Goal: Information Seeking & Learning: Learn about a topic

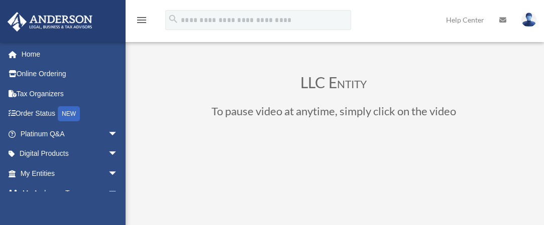
scroll to position [116, 0]
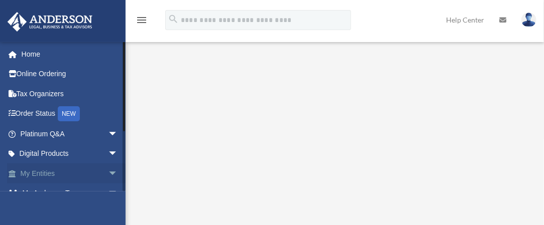
click at [47, 171] on link "My Entities arrow_drop_down" at bounding box center [70, 174] width 126 height 20
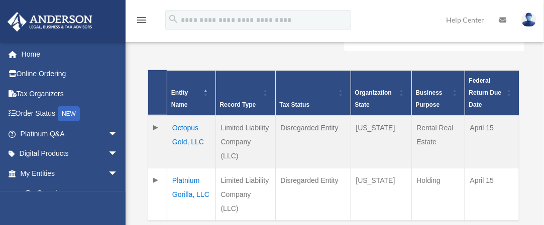
scroll to position [248, 0]
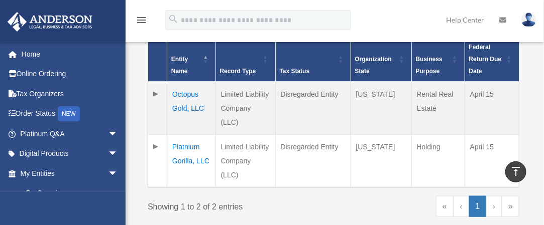
click at [185, 97] on td "Octopus Gold, LLC" at bounding box center [191, 108] width 49 height 53
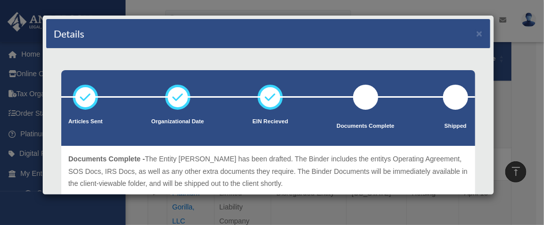
scroll to position [47, 0]
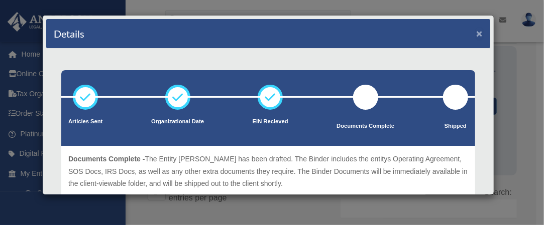
click at [476, 32] on button "×" at bounding box center [479, 33] width 7 height 11
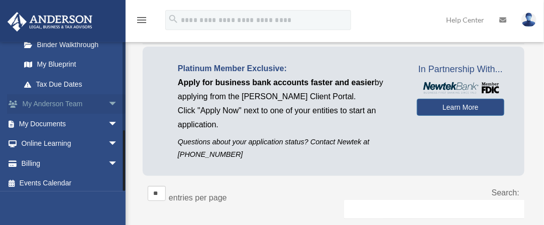
scroll to position [212, 0]
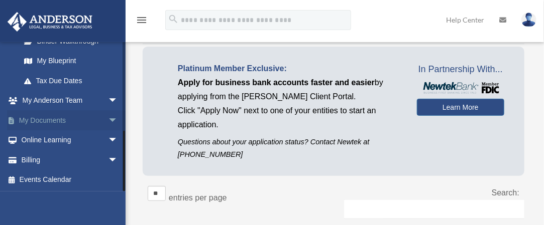
click at [108, 118] on span "arrow_drop_down" at bounding box center [118, 120] width 20 height 21
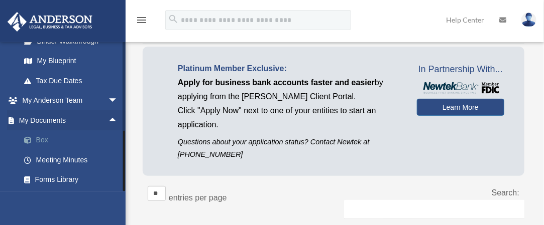
click at [39, 138] on link "Box" at bounding box center [73, 141] width 119 height 20
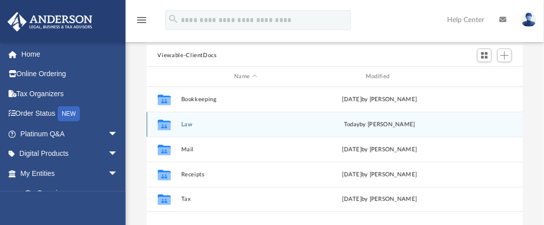
scroll to position [100, 0]
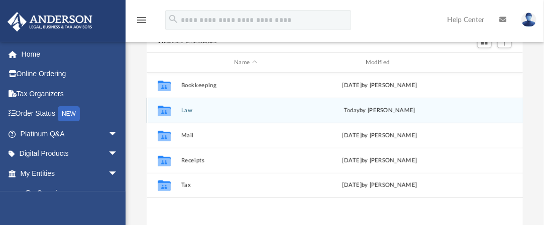
click at [185, 104] on div "Collaborated Folder Law today by Leah Pocoroba" at bounding box center [335, 110] width 377 height 25
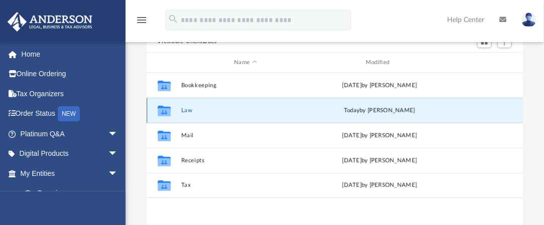
click at [183, 109] on button "Law" at bounding box center [246, 110] width 130 height 7
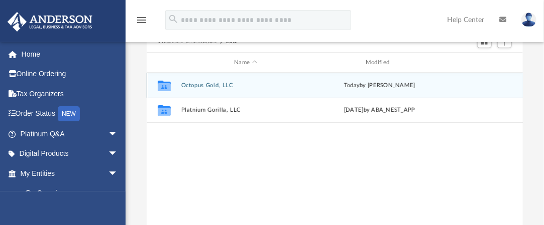
click at [185, 82] on button "Octopus Gold, LLC" at bounding box center [246, 85] width 130 height 7
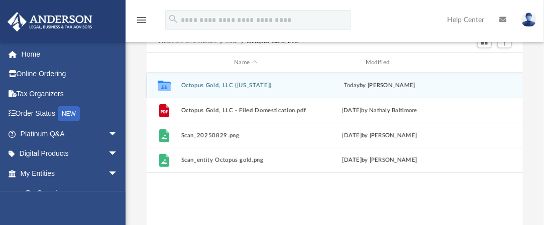
click at [204, 83] on button "Octopus Gold, LLC (Florida)" at bounding box center [246, 85] width 130 height 7
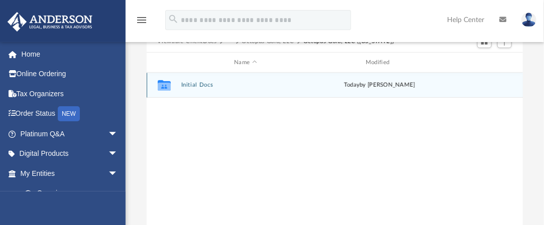
click at [192, 81] on div "Collaborated Folder Initial Docs today by Leah Pocoroba" at bounding box center [335, 85] width 377 height 25
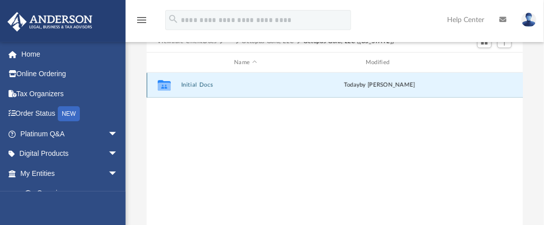
click at [193, 83] on button "Initial Docs" at bounding box center [246, 85] width 130 height 7
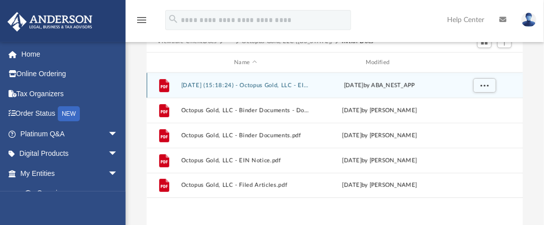
click at [259, 84] on button "2025.09.11 (15:18:24) - Octopus Gold, LLC - EIN Letter from IRS.pdf" at bounding box center [246, 85] width 130 height 7
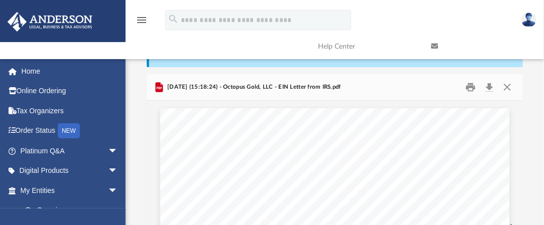
scroll to position [0, 0]
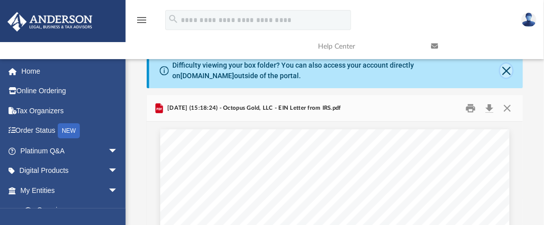
click at [508, 70] on button "Close" at bounding box center [506, 71] width 13 height 14
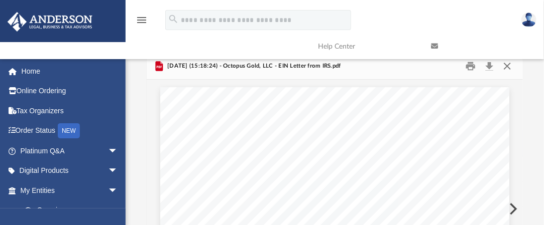
click at [505, 68] on button "Close" at bounding box center [507, 67] width 18 height 16
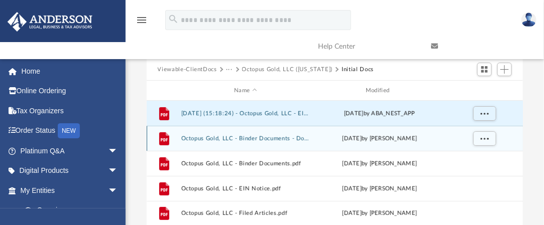
scroll to position [50, 0]
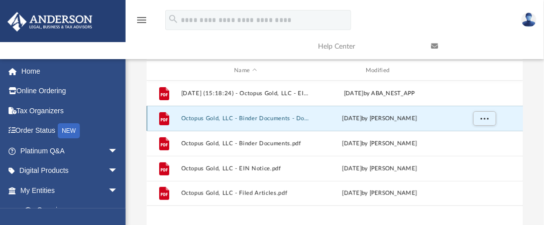
click at [282, 120] on button "Octopus Gold, LLC - Binder Documents - DocuSigned.pdf" at bounding box center [246, 118] width 130 height 7
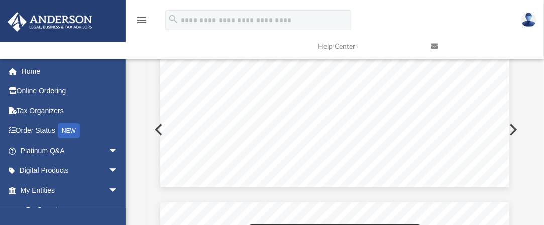
scroll to position [24947, 0]
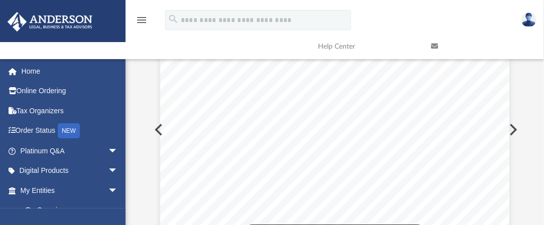
drag, startPoint x: 524, startPoint y: 107, endPoint x: 521, endPoint y: 98, distance: 10.2
click at [524, 106] on div "Difficulty viewing your box folder? You can also access your account directly o…" at bounding box center [335, 117] width 418 height 286
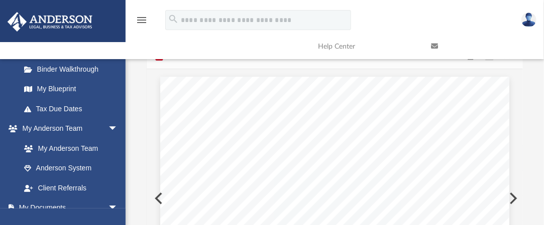
scroll to position [0, 0]
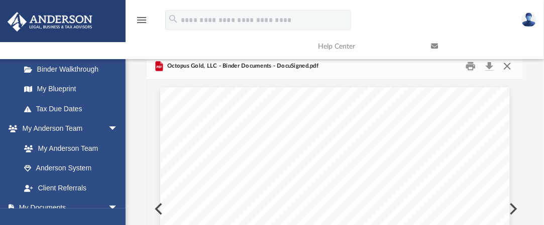
click at [507, 68] on button "Close" at bounding box center [507, 67] width 18 height 16
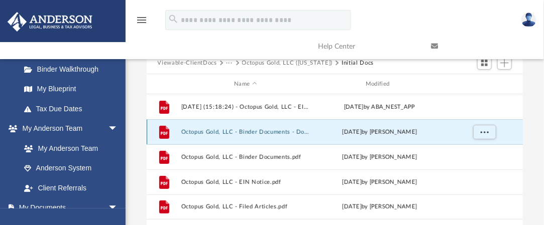
scroll to position [50, 0]
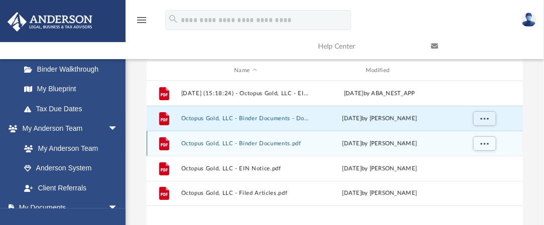
click at [273, 143] on button "Octopus Gold, LLC - Binder Documents.pdf" at bounding box center [246, 144] width 130 height 7
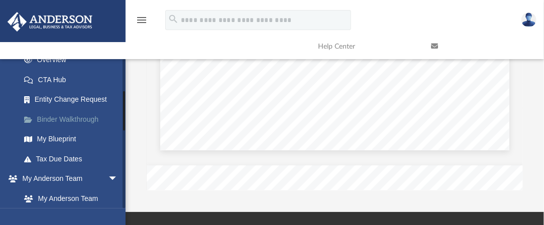
scroll to position [100, 0]
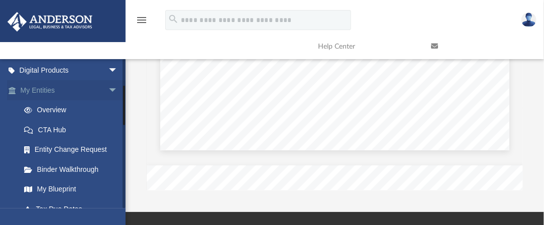
click at [49, 88] on link "My Entities arrow_drop_down" at bounding box center [70, 90] width 126 height 20
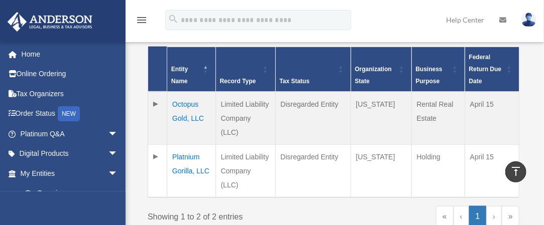
scroll to position [251, 0]
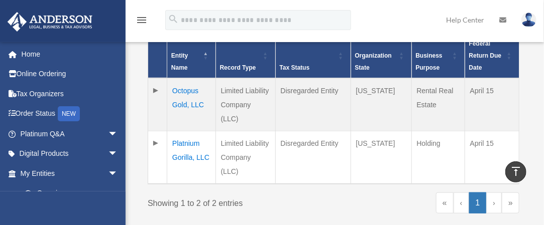
click at [185, 87] on td "Octopus Gold, LLC" at bounding box center [191, 104] width 49 height 53
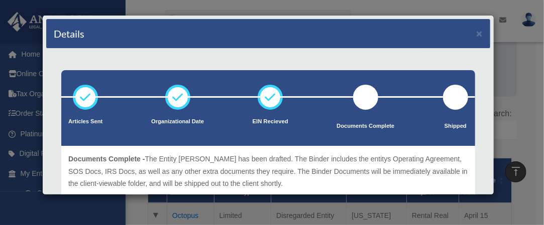
scroll to position [50, 0]
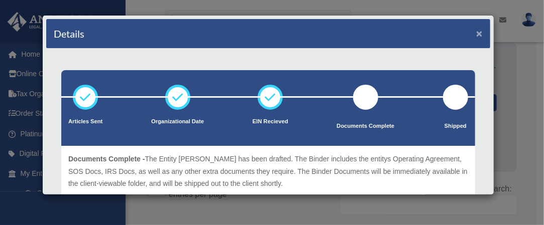
click at [476, 29] on button "×" at bounding box center [479, 33] width 7 height 11
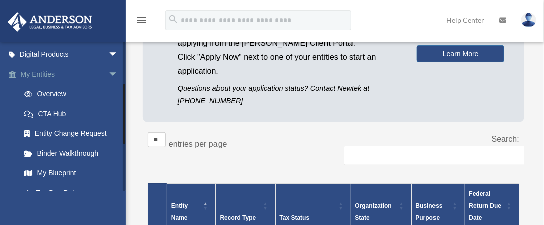
scroll to position [100, 0]
click at [87, 151] on link "Binder Walkthrough" at bounding box center [73, 153] width 119 height 20
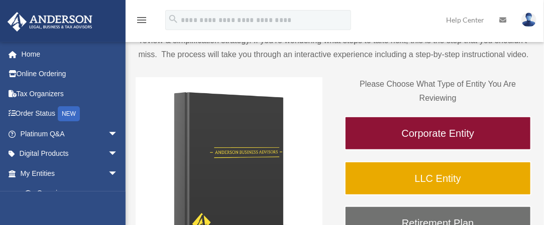
scroll to position [151, 0]
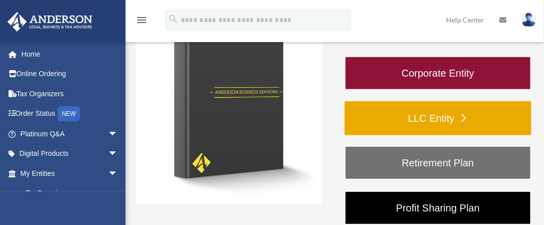
click at [397, 120] on link "LLC Entity" at bounding box center [437, 118] width 187 height 34
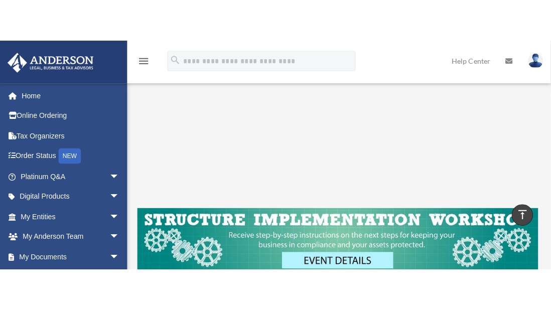
scroll to position [202, 0]
